Goal: Navigation & Orientation: Find specific page/section

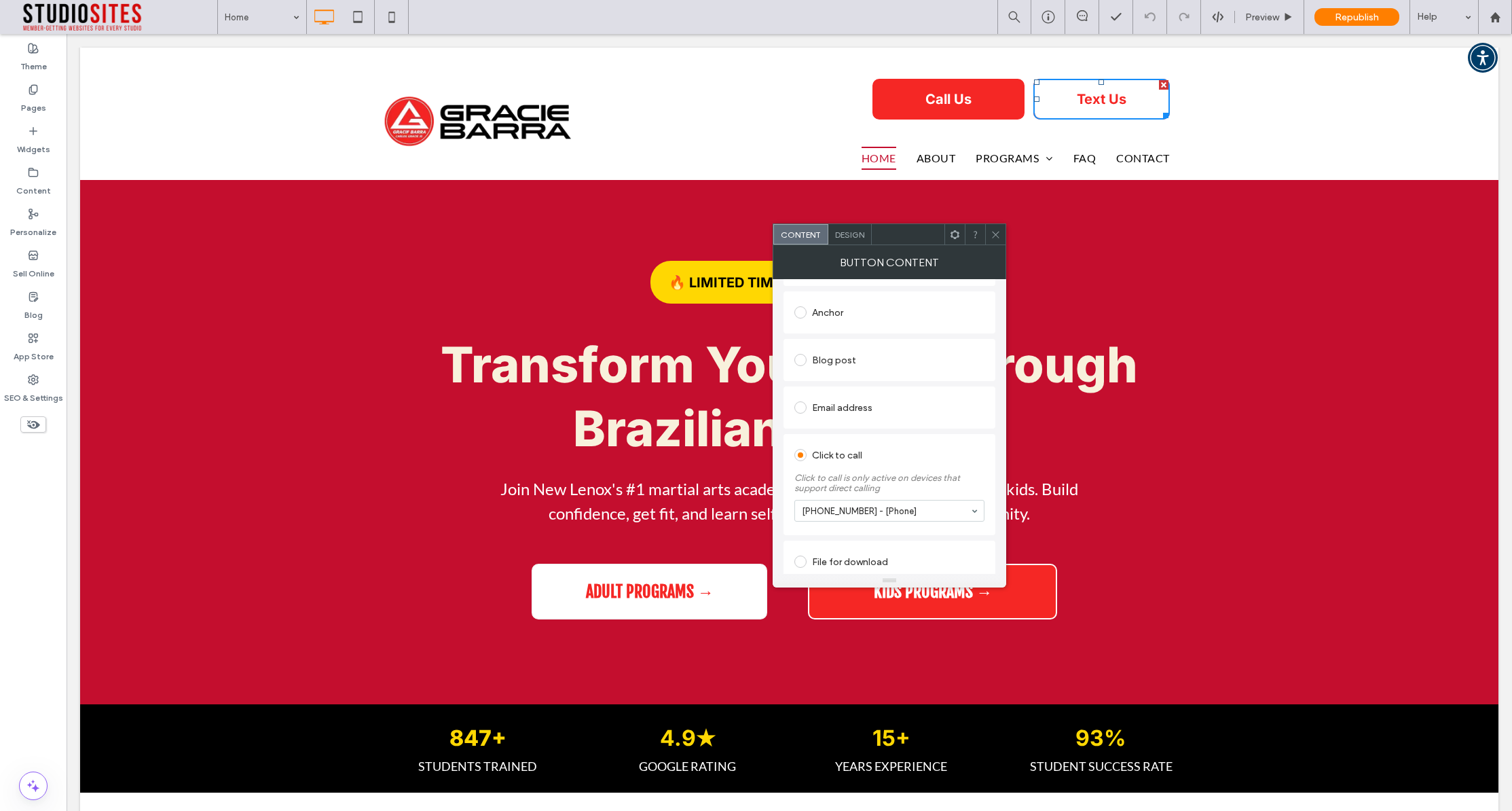
scroll to position [273, 0]
click at [952, 508] on input at bounding box center [886, 511] width 168 height 10
click at [966, 510] on div "(815) 463-9327 - [Phone]" at bounding box center [889, 511] width 190 height 21
click at [994, 233] on icon at bounding box center [995, 234] width 10 height 10
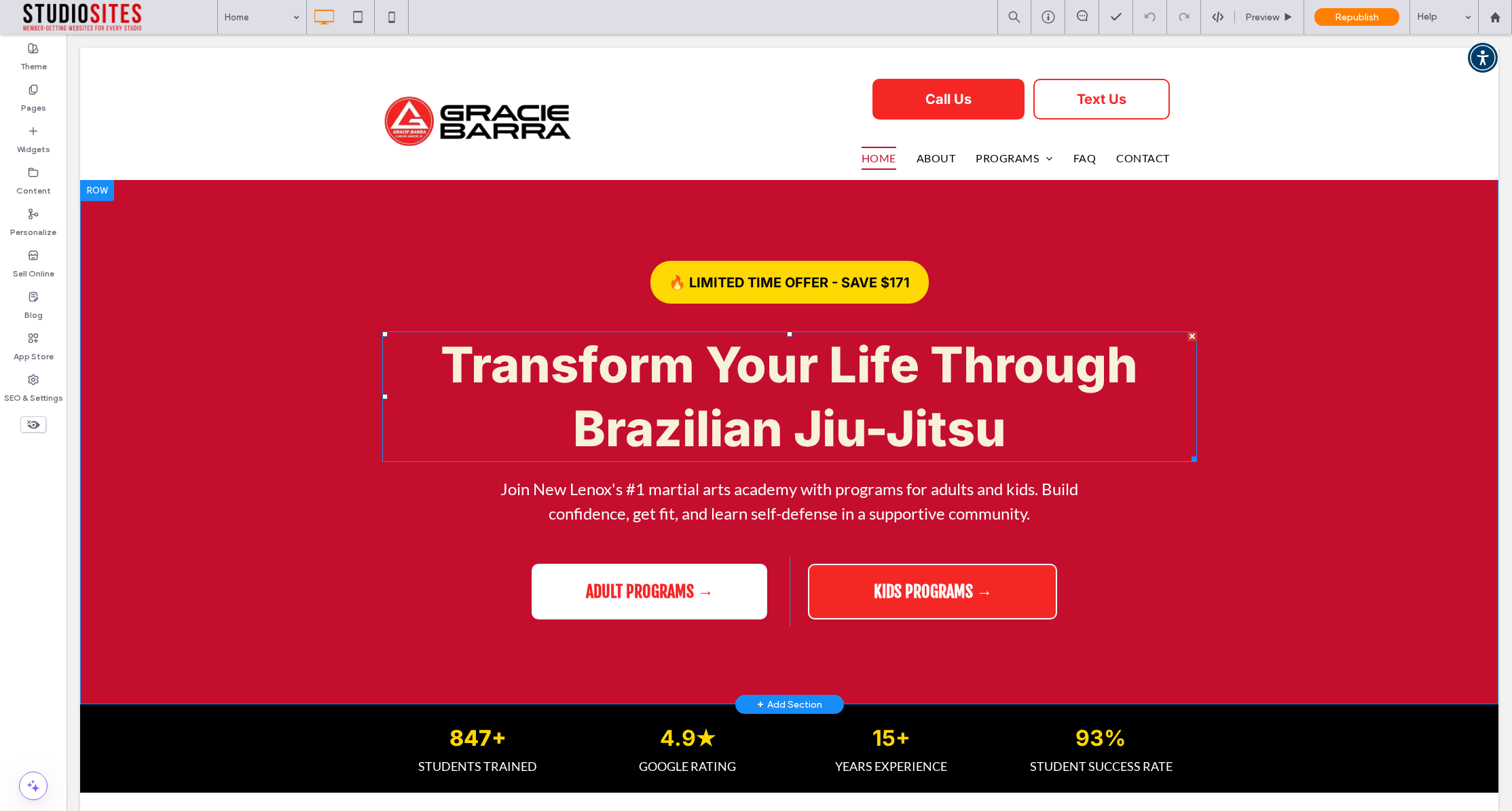
scroll to position [1, 0]
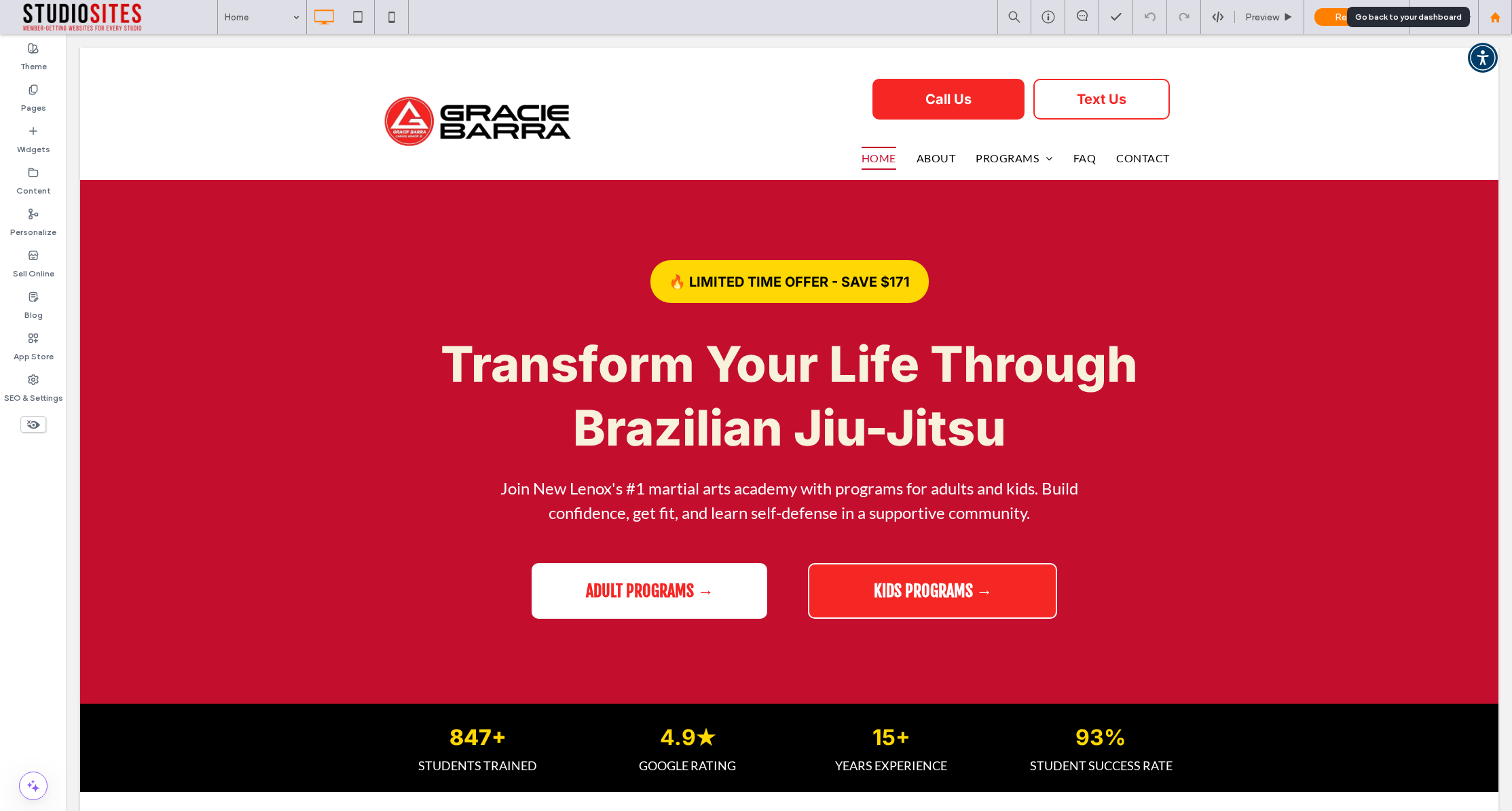
click at [1495, 17] on use at bounding box center [1495, 17] width 10 height 10
